Goal: Task Accomplishment & Management: Use online tool/utility

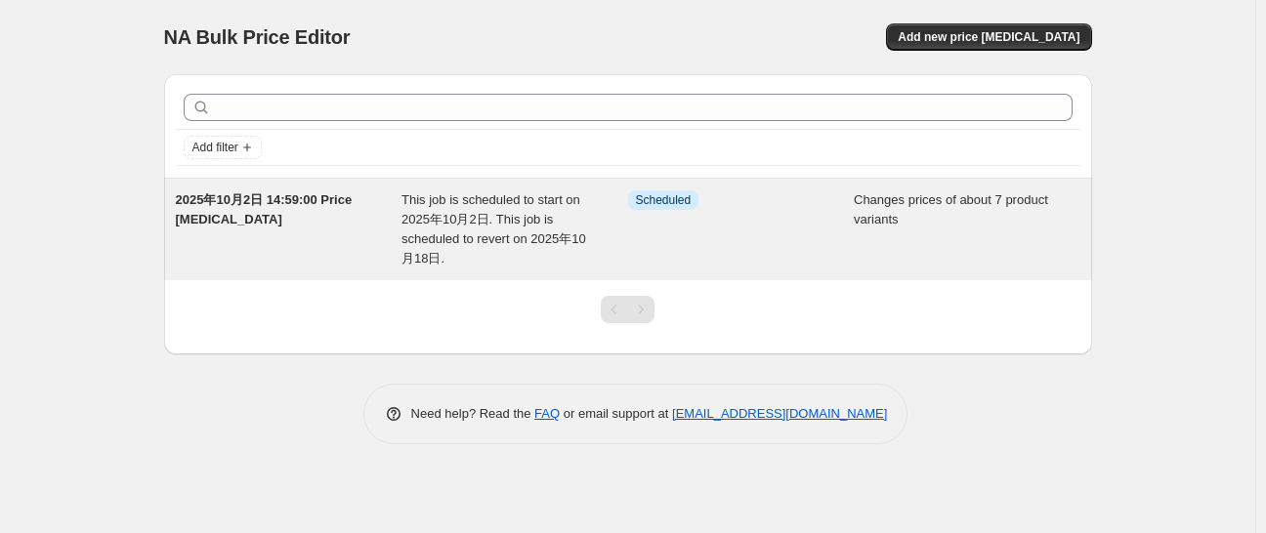
click at [270, 206] on span "2025年10月2日 14:59:00 Price [MEDICAL_DATA]" at bounding box center [264, 209] width 177 height 34
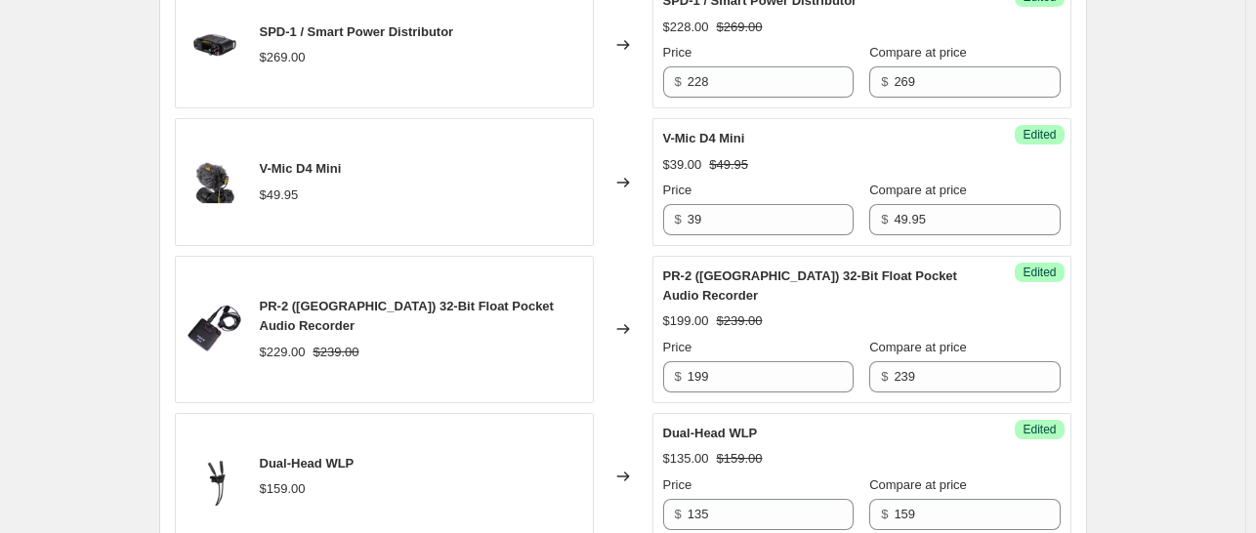
scroll to position [775, 0]
